Goal: Information Seeking & Learning: Learn about a topic

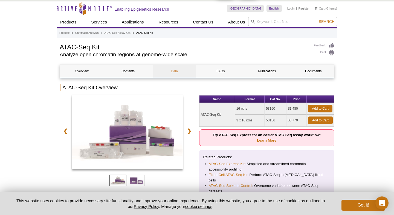
scroll to position [17, 0]
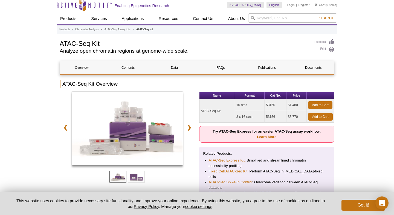
drag, startPoint x: 236, startPoint y: 117, endPoint x: 254, endPoint y: 117, distance: 18.0
click at [254, 117] on td "3 x 16 rxns" at bounding box center [250, 117] width 30 height 12
click at [255, 118] on td "3 x 16 rxns" at bounding box center [250, 117] width 30 height 12
drag, startPoint x: 232, startPoint y: 116, endPoint x: 256, endPoint y: 117, distance: 24.6
click at [256, 117] on tbody "ATAC-Seq Kit 16 rxns 53150 $1,480 Add to Cart 3 x 16 rxns 53156 $3,770 Add to C…" at bounding box center [266, 111] width 135 height 24
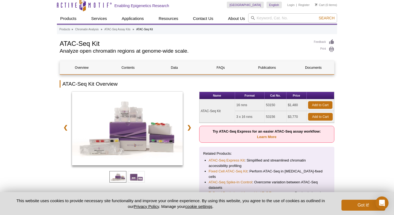
click at [261, 118] on td "3 x 16 rxns" at bounding box center [250, 117] width 30 height 12
drag, startPoint x: 239, startPoint y: 116, endPoint x: 260, endPoint y: 116, distance: 20.8
click at [260, 116] on td "3 x 16 rxns" at bounding box center [250, 117] width 30 height 12
drag, startPoint x: 288, startPoint y: 115, endPoint x: 300, endPoint y: 116, distance: 11.5
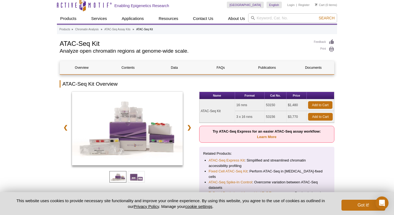
click at [300, 116] on td "$3,770" at bounding box center [296, 117] width 20 height 12
click at [293, 116] on td "$3,770" at bounding box center [296, 117] width 20 height 12
drag, startPoint x: 283, startPoint y: 115, endPoint x: 299, endPoint y: 114, distance: 15.9
click at [299, 115] on tr "3 x 16 rxns 53156 $3,770 Add to Cart" at bounding box center [266, 117] width 135 height 12
click at [299, 114] on td "$3,770" at bounding box center [296, 117] width 20 height 12
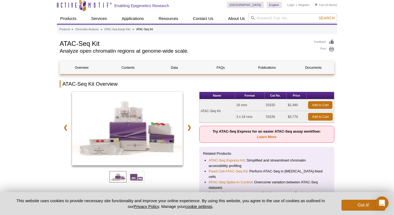
click at [292, 117] on td "$3,770" at bounding box center [296, 117] width 20 height 12
click at [299, 117] on td "$3,770" at bounding box center [296, 117] width 20 height 12
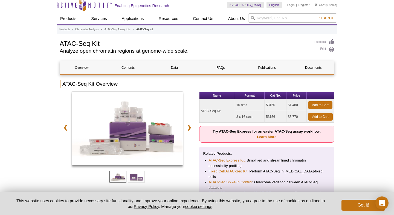
click at [294, 116] on td "$3,770" at bounding box center [296, 117] width 20 height 12
click at [288, 116] on td "$3,770" at bounding box center [296, 117] width 20 height 12
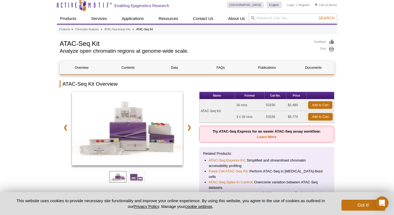
click at [294, 117] on td "$3,770" at bounding box center [296, 117] width 20 height 12
click at [288, 115] on td "$3,770" at bounding box center [296, 117] width 20 height 12
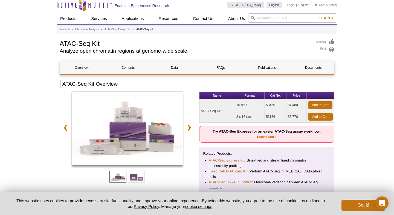
click at [283, 117] on td "53156" at bounding box center [275, 117] width 22 height 12
click at [272, 115] on td "53156" at bounding box center [275, 117] width 22 height 12
click at [239, 116] on td "3 x 16 rxns" at bounding box center [250, 117] width 30 height 12
drag, startPoint x: 234, startPoint y: 118, endPoint x: 257, endPoint y: 118, distance: 22.4
click at [257, 118] on tbody "ATAC-Seq Kit 16 rxns 53150 $1,480 Add to Cart 3 x 16 rxns 53156 $3,770 Add to C…" at bounding box center [266, 111] width 135 height 24
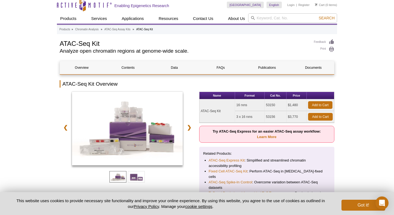
click at [257, 118] on td "3 x 16 rxns" at bounding box center [250, 117] width 30 height 12
drag, startPoint x: 235, startPoint y: 116, endPoint x: 268, endPoint y: 116, distance: 33.3
click at [268, 116] on tr "3 x 16 rxns 53156 $3,770 Add to Cart" at bounding box center [266, 117] width 135 height 12
click at [268, 116] on td "53156" at bounding box center [275, 117] width 22 height 12
drag, startPoint x: 237, startPoint y: 104, endPoint x: 249, endPoint y: 104, distance: 11.8
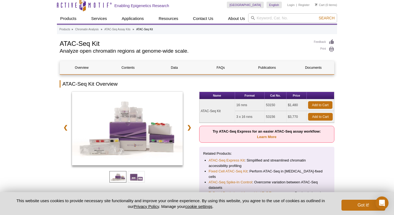
click at [247, 104] on td "16 rxns" at bounding box center [250, 105] width 30 height 12
click at [249, 104] on td "16 rxns" at bounding box center [250, 105] width 30 height 12
drag, startPoint x: 246, startPoint y: 104, endPoint x: 230, endPoint y: 104, distance: 15.9
click at [230, 104] on tr "ATAC-Seq Kit 16 rxns 53150 $1,480 Add to Cart" at bounding box center [266, 105] width 135 height 12
click at [244, 106] on td "16 rxns" at bounding box center [250, 105] width 30 height 12
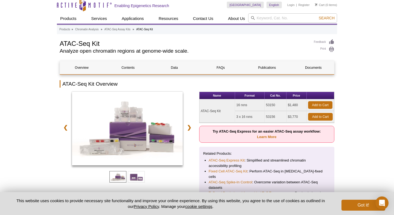
click at [244, 106] on td "16 rxns" at bounding box center [250, 105] width 30 height 12
click at [187, 120] on div at bounding box center [127, 129] width 135 height 75
click at [189, 131] on link "❯" at bounding box center [189, 127] width 12 height 13
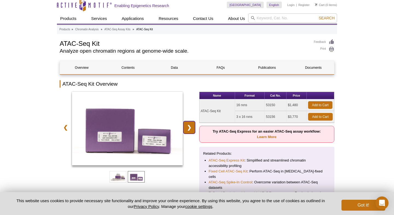
click at [189, 131] on link "❯" at bounding box center [189, 127] width 12 height 13
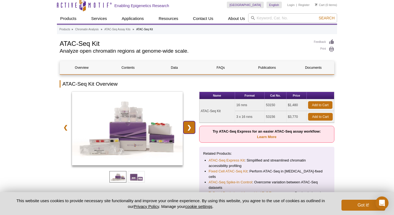
click at [189, 131] on link "❯" at bounding box center [189, 127] width 12 height 13
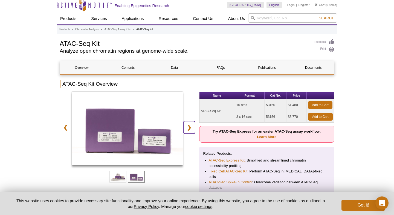
scroll to position [0, 0]
